Goal: Information Seeking & Learning: Check status

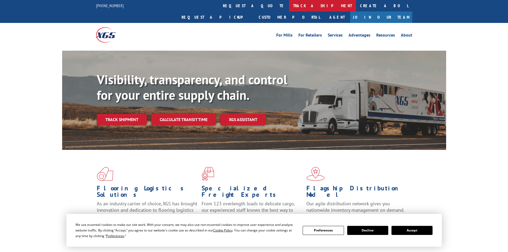
click at [289, 6] on link "track a shipment" at bounding box center [322, 5] width 67 height 11
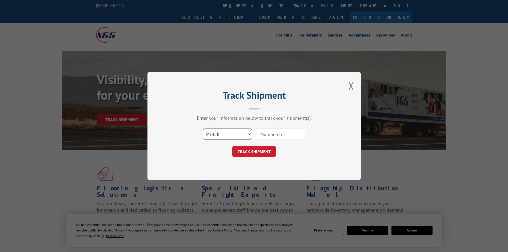
click at [221, 131] on select "Select category... Probill BOL PO" at bounding box center [227, 133] width 49 height 11
select select "bol"
click at [203, 128] on select "Select category... Probill BOL PO" at bounding box center [227, 133] width 49 height 11
click at [261, 133] on input at bounding box center [280, 133] width 49 height 11
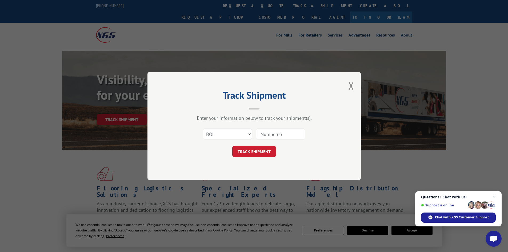
paste input "5211832"
type input "5211832"
click at [252, 150] on button "TRACK SHIPMENT" at bounding box center [254, 151] width 44 height 11
